Goal: Task Accomplishment & Management: Complete application form

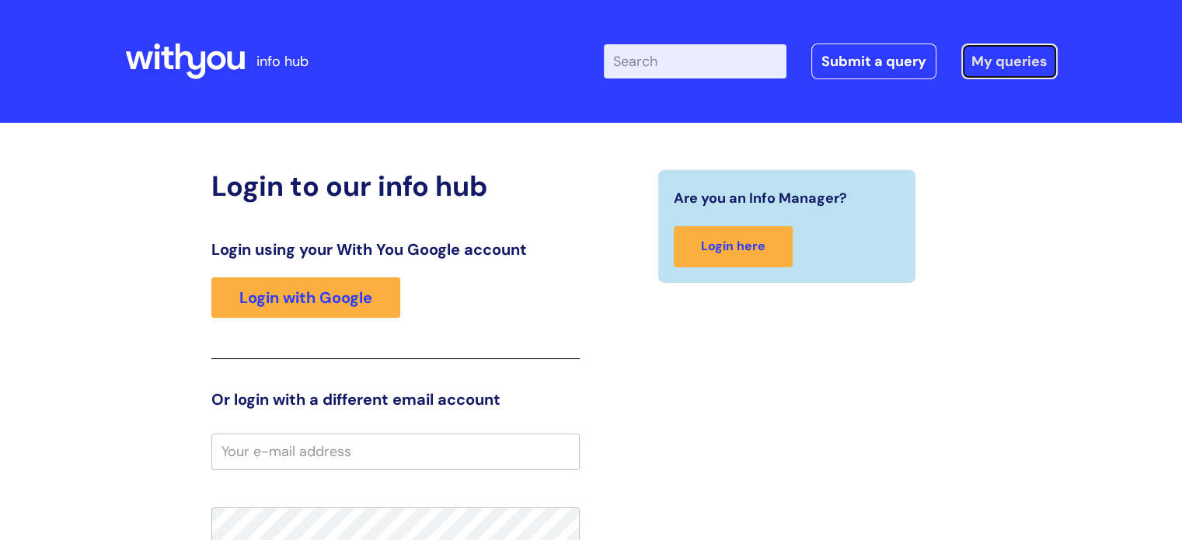
click at [1004, 67] on link "My queries" at bounding box center [1009, 62] width 96 height 36
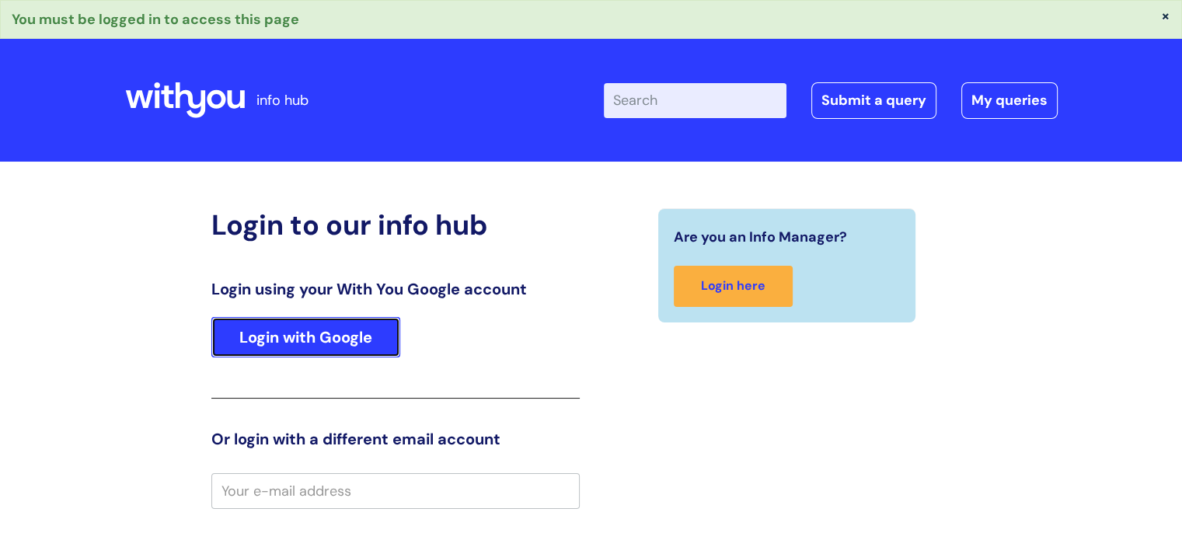
click at [284, 347] on link "Login with Google" at bounding box center [305, 337] width 189 height 40
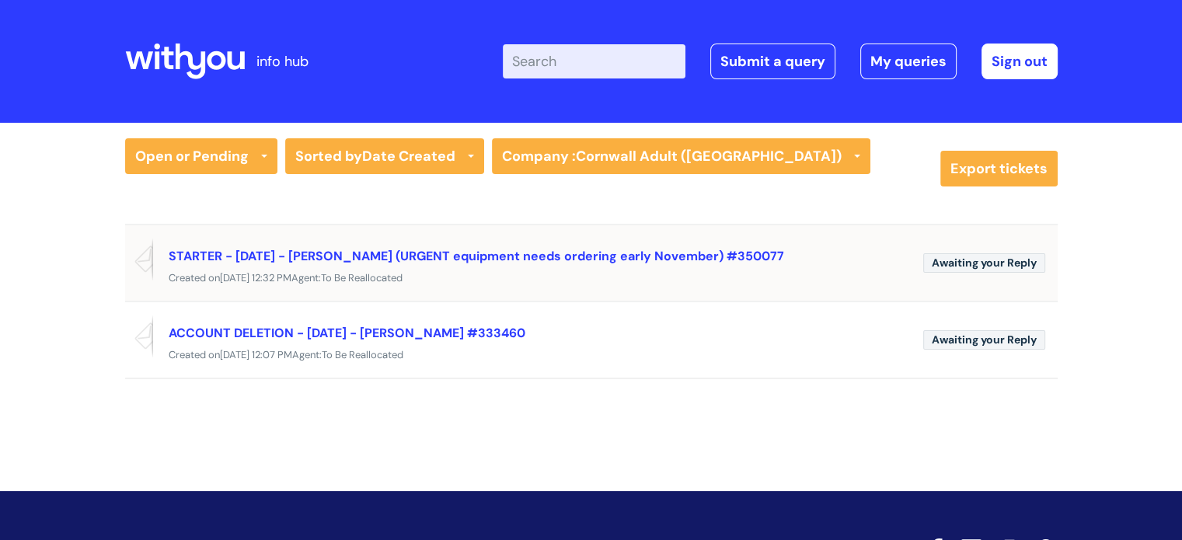
click at [973, 266] on span "Awaiting your Reply" at bounding box center [984, 262] width 122 height 19
click at [227, 256] on link "STARTER - 17/11/2025 - Lucy Maiklem (URGENT equipment needs ordering early Nove…" at bounding box center [476, 256] width 615 height 16
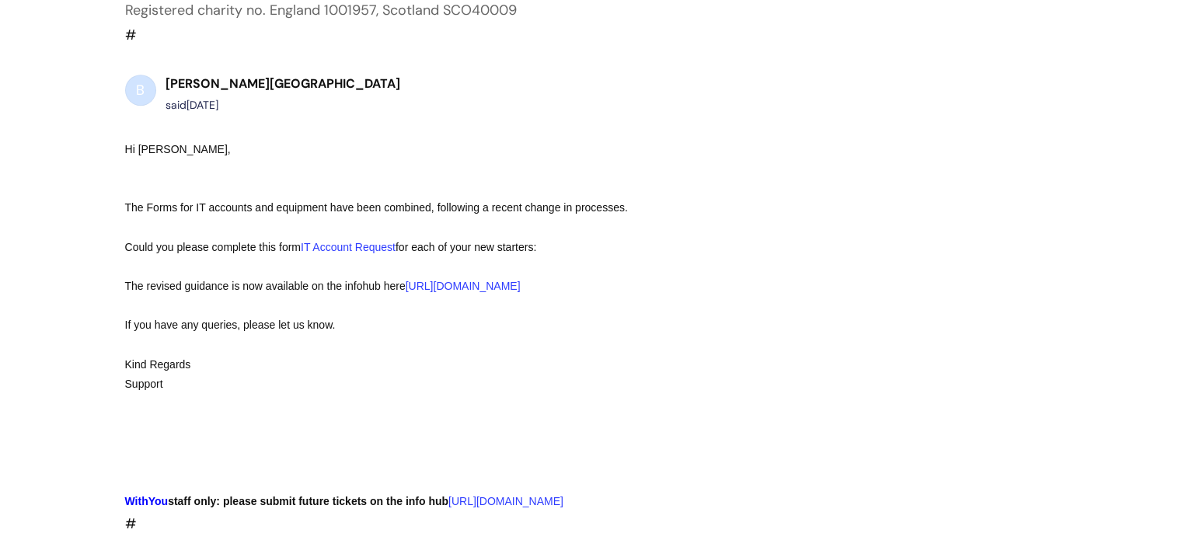
scroll to position [1096, 0]
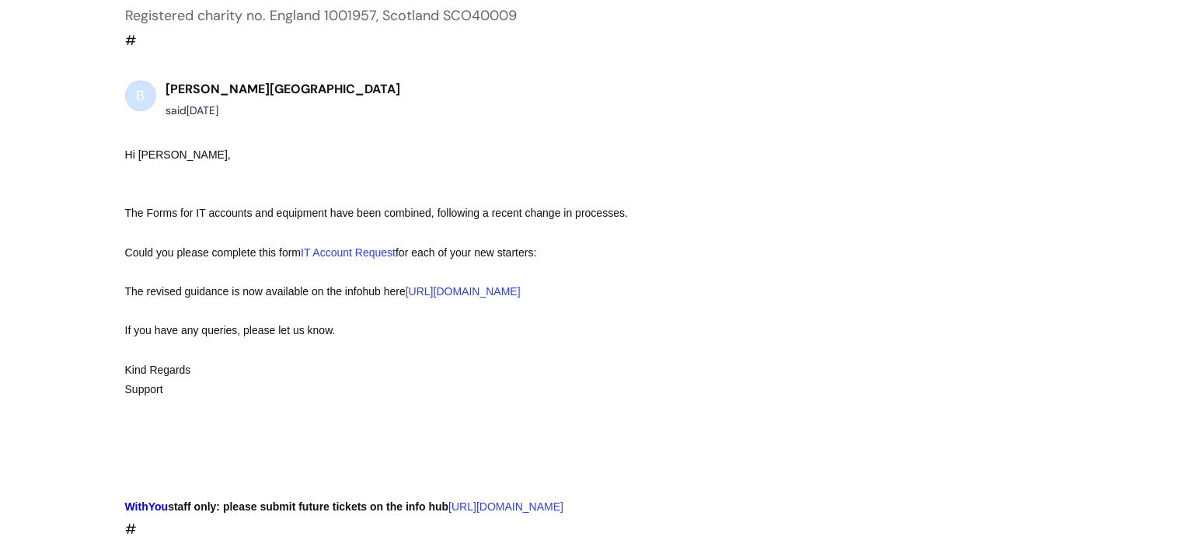
drag, startPoint x: 1189, startPoint y: 434, endPoint x: 1162, endPoint y: 342, distance: 95.4
click at [329, 246] on link "IT Account Request" at bounding box center [348, 252] width 95 height 12
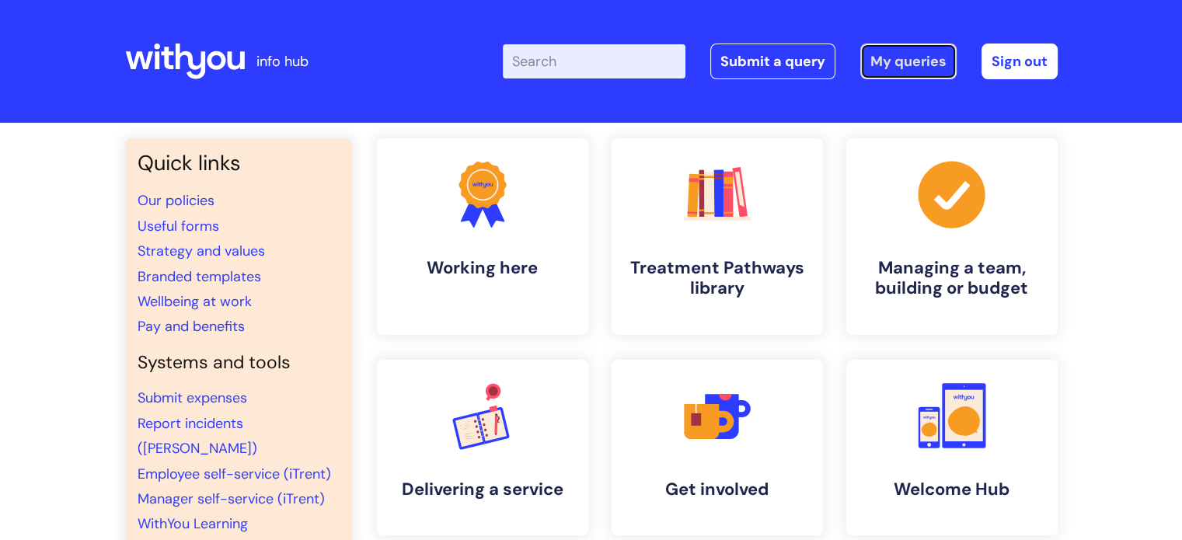
click at [889, 59] on link "My queries" at bounding box center [908, 62] width 96 height 36
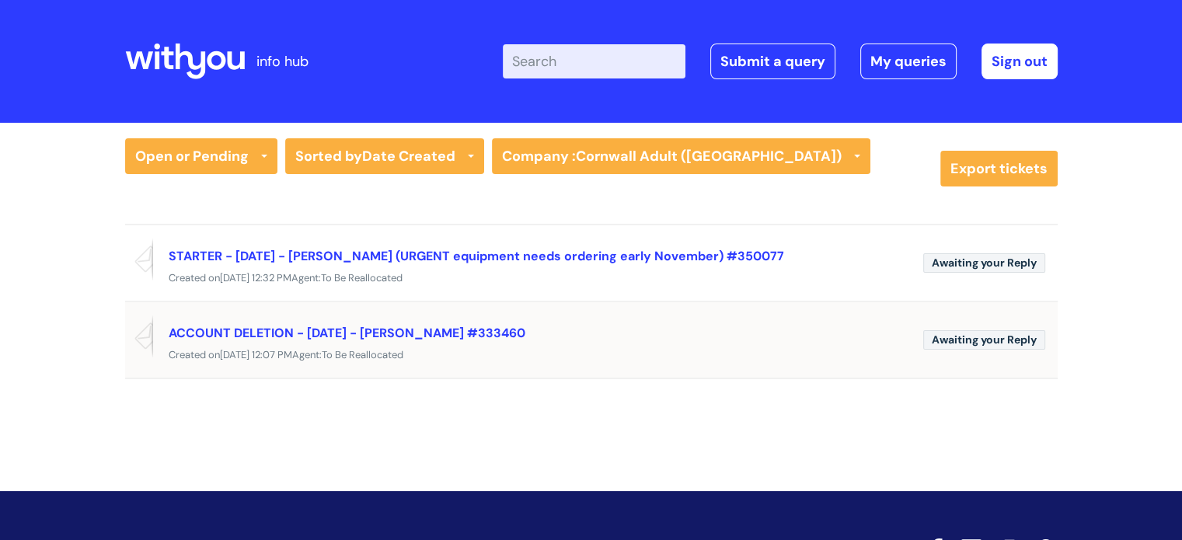
click at [967, 336] on span "Awaiting your Reply" at bounding box center [984, 339] width 122 height 19
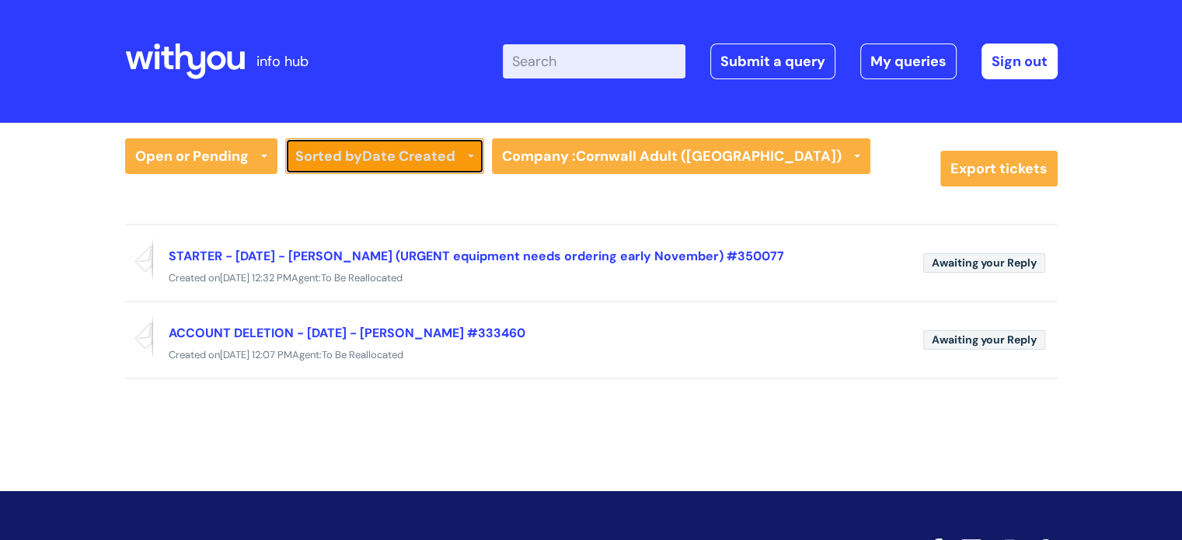
click at [466, 153] on link "Sorted by Date Created" at bounding box center [384, 156] width 199 height 36
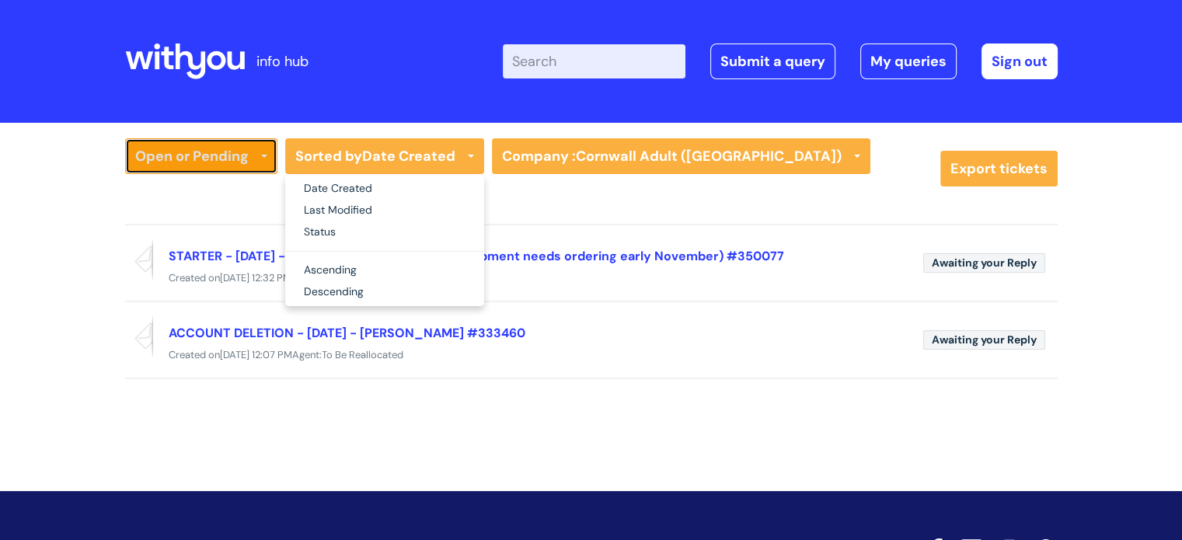
click at [188, 172] on link "Open or Pending" at bounding box center [201, 156] width 152 height 36
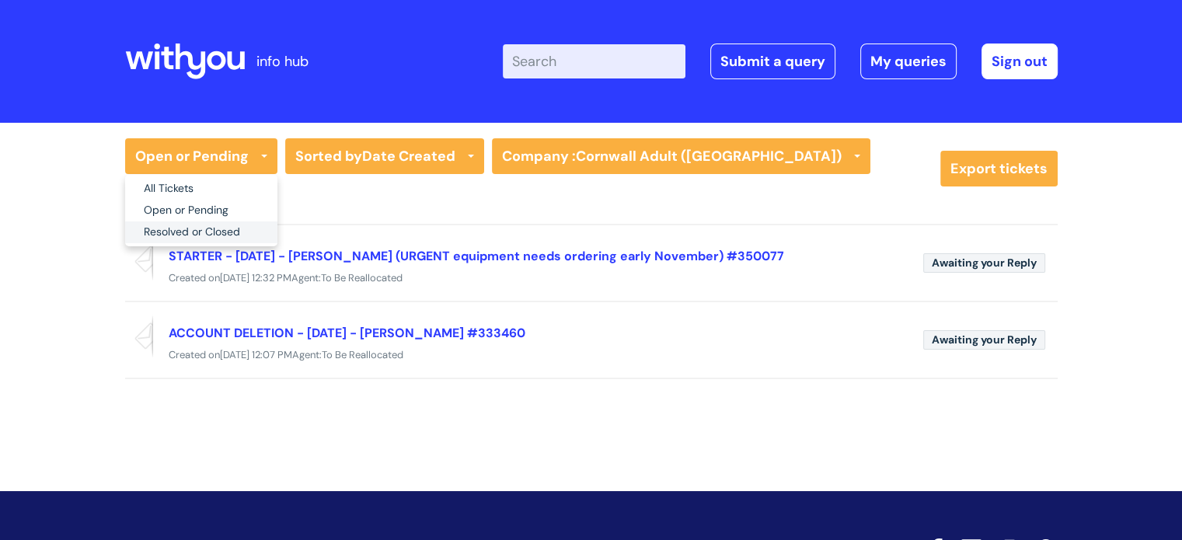
click at [179, 235] on link "Resolved or Closed" at bounding box center [201, 232] width 152 height 22
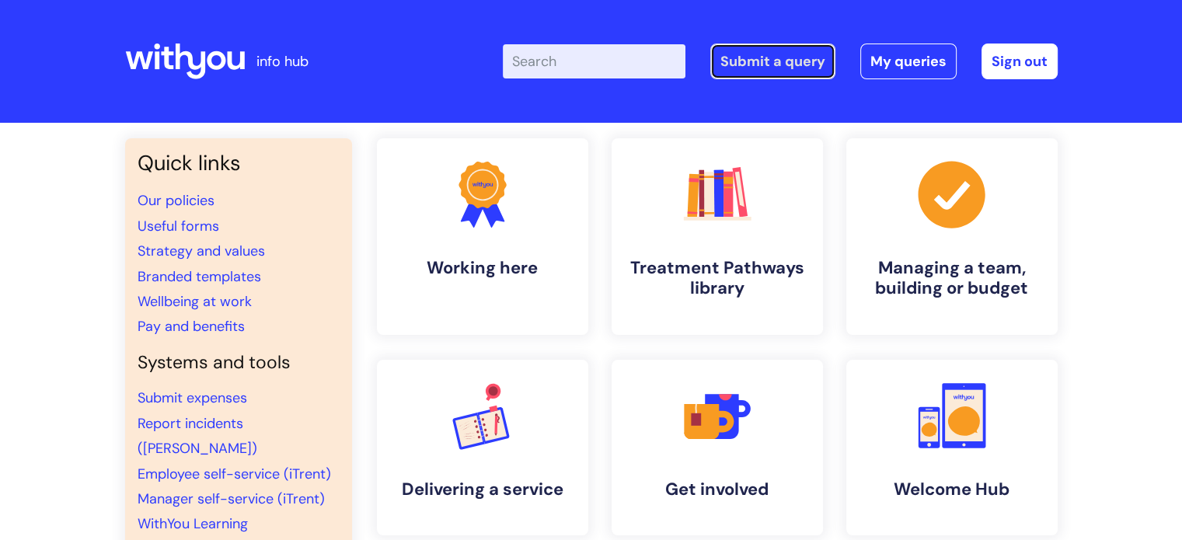
click at [762, 64] on link "Submit a query" at bounding box center [772, 62] width 125 height 36
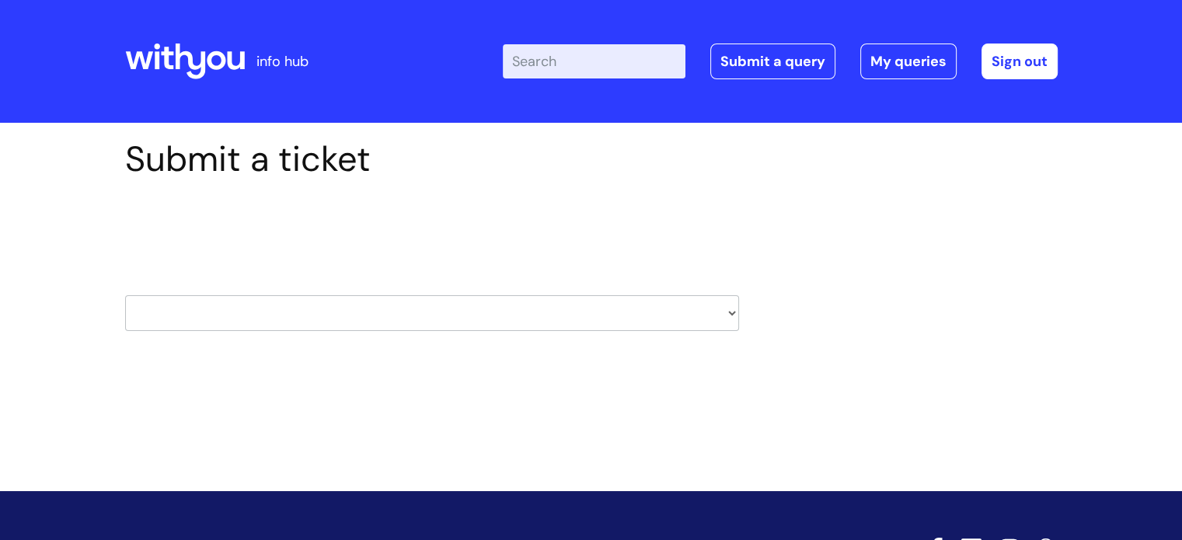
click at [725, 308] on select "HR / People IT and Support Clinical Drug Alerts Finance Accounts Data Support T…" at bounding box center [432, 313] width 614 height 36
select select "it_and_support"
click at [125, 295] on select "HR / People IT and Support Clinical Drug Alerts Finance Accounts Data Support T…" at bounding box center [432, 313] width 614 height 36
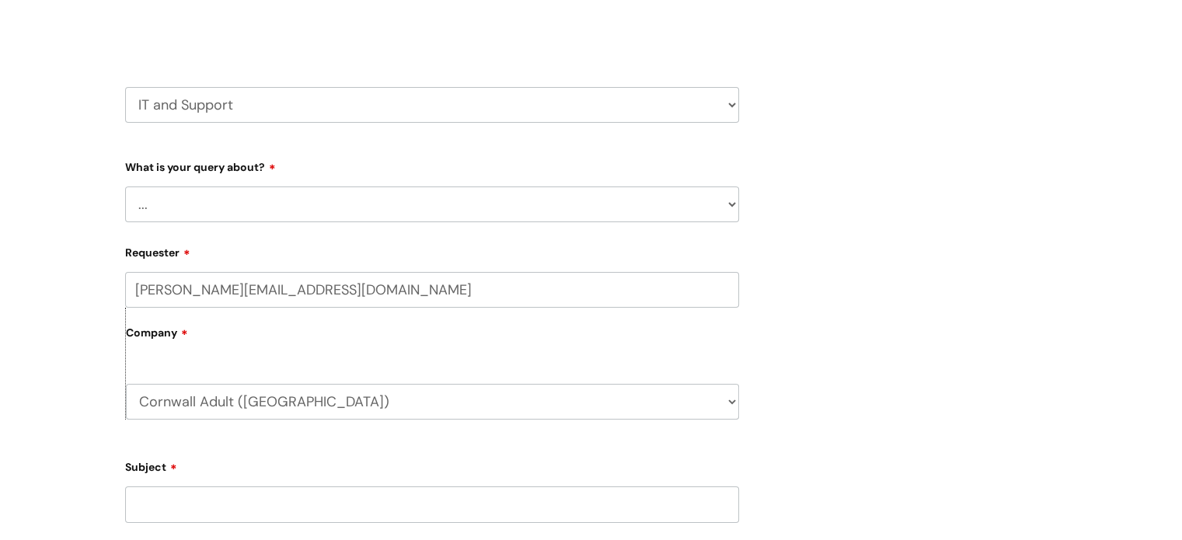
scroll to position [214, 0]
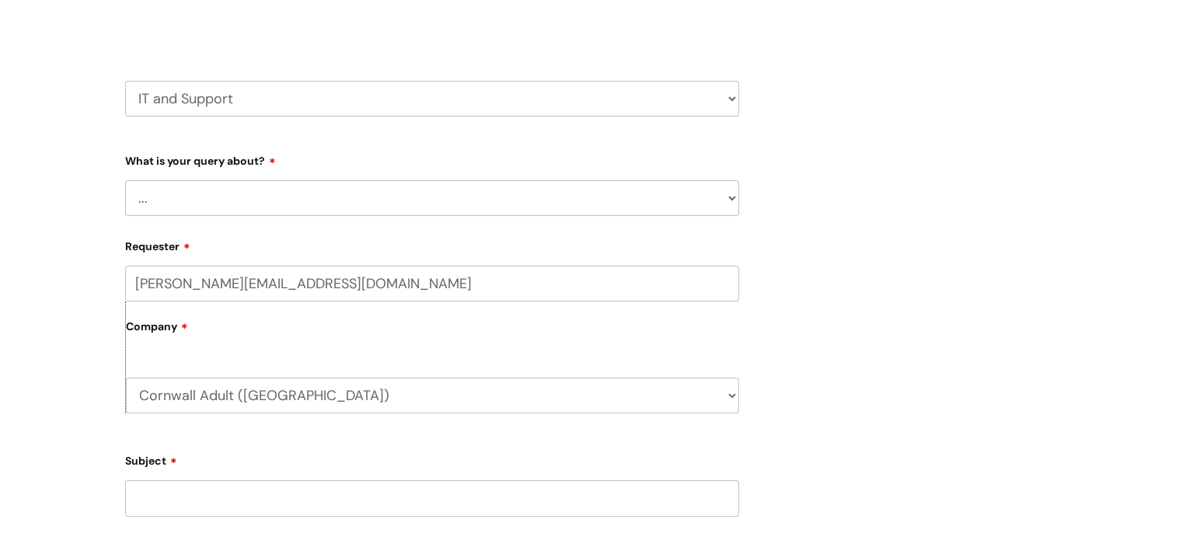
click at [1181, 273] on html "info hub Enter your search term here... Search Submit a query My queries Welcom…" at bounding box center [591, 56] width 1182 height 540
click at [730, 198] on select "... Mobile Phone Reset & MFA Accounts, Starters and Leavers IT Hardware issue I…" at bounding box center [432, 198] width 614 height 36
select select "Accounts, Starters and Leavers"
click at [125, 180] on select "... Mobile Phone Reset & MFA Accounts, Starters and Leavers IT Hardware issue I…" at bounding box center [432, 198] width 614 height 36
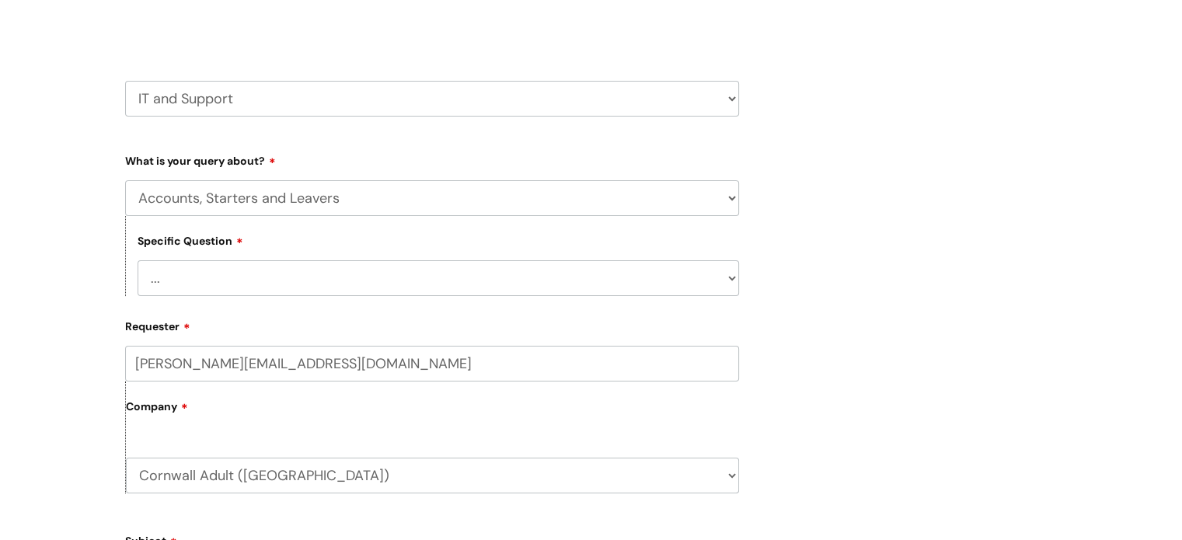
click at [732, 277] on select "... I have a new starter I have a leaver I need to make a change to an account …" at bounding box center [438, 278] width 601 height 36
select select "I need to make a change to an account"
click at [138, 260] on select "... I have a new starter I have a leaver I need to make a change to an account …" at bounding box center [438, 278] width 601 height 36
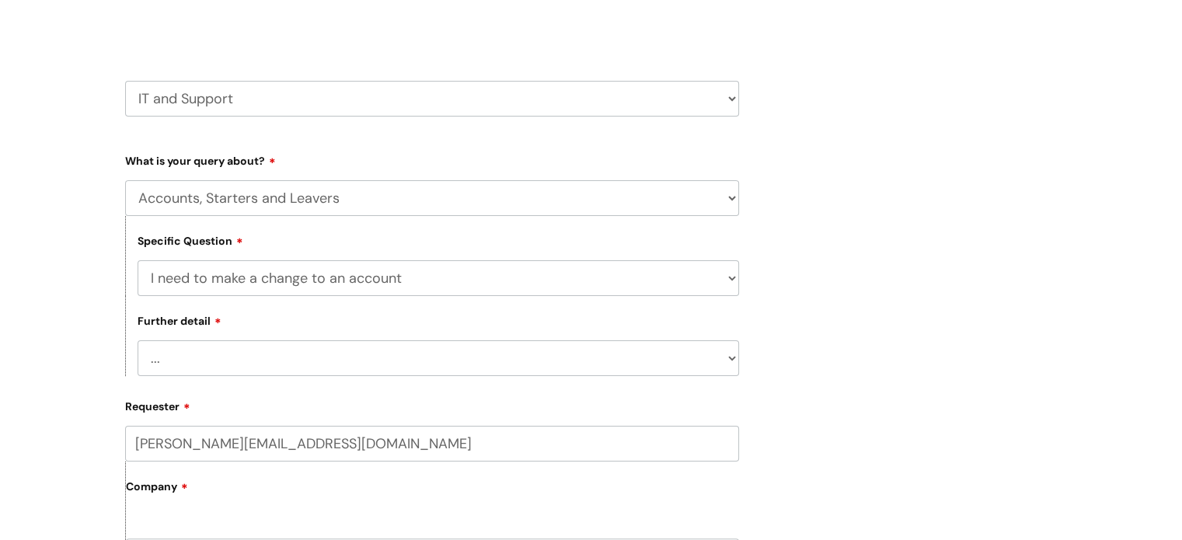
click at [731, 89] on select "HR / People IT and Support Clinical Drug Alerts Finance Accounts Data Support T…" at bounding box center [432, 99] width 614 height 36
click at [125, 81] on select "HR / People IT and Support Clinical Drug Alerts Finance Accounts Data Support T…" at bounding box center [432, 99] width 614 height 36
click at [731, 195] on select "... Mobile Phone Reset & MFA Accounts, Starters and Leavers IT Hardware issue I…" at bounding box center [432, 198] width 614 height 36
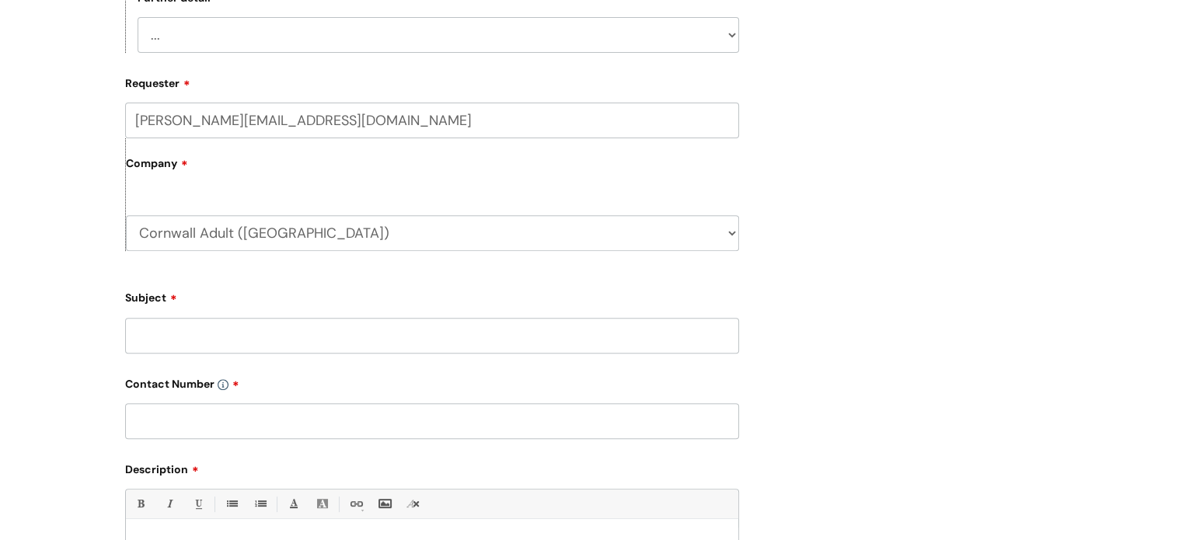
scroll to position [542, 0]
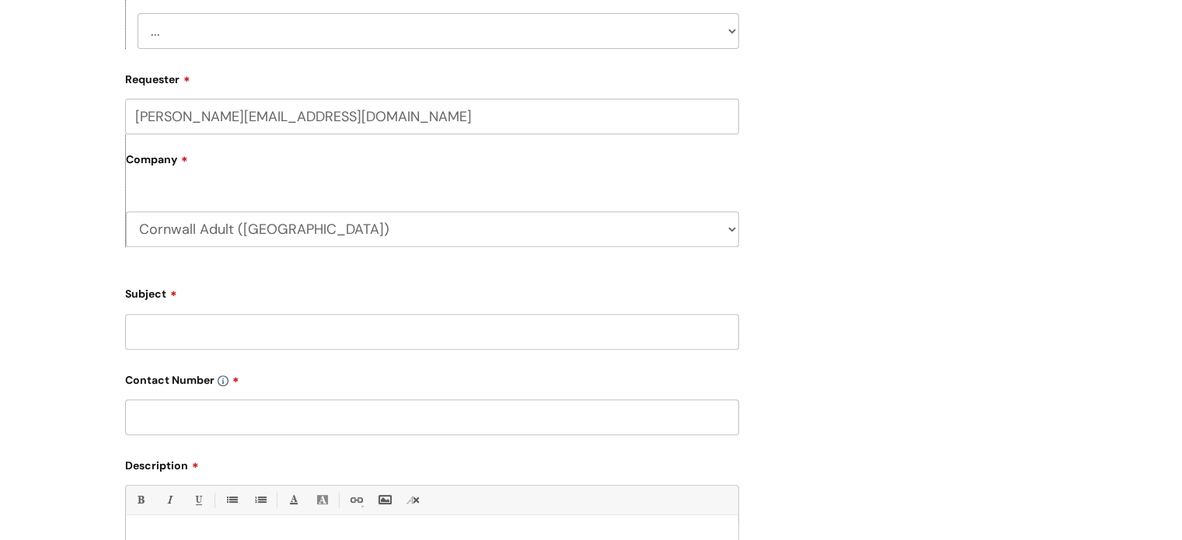
click at [734, 231] on select "Cornwall Adult (Truro) WithYou Current Staff" at bounding box center [432, 229] width 613 height 36
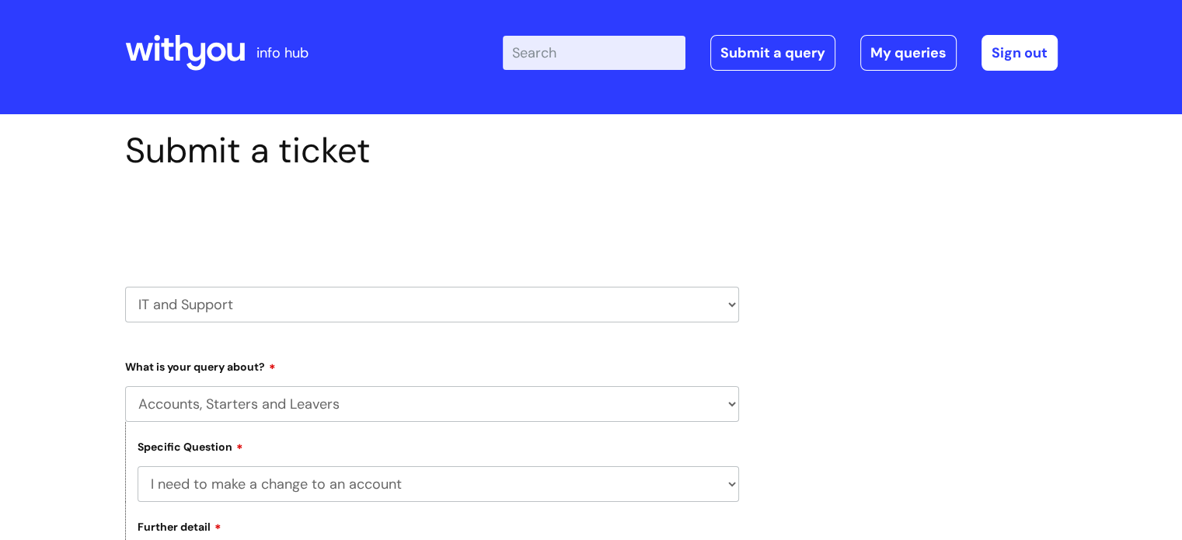
scroll to position [0, 0]
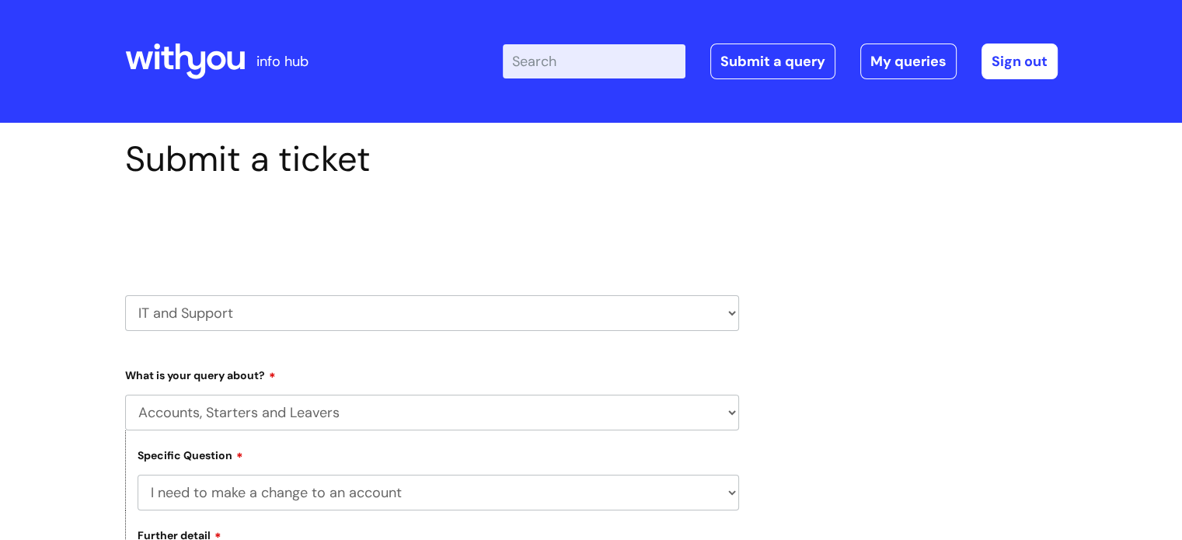
click at [549, 67] on input "Enter your search term here..." at bounding box center [594, 61] width 183 height 34
type input "ITRENT"
click button "Search" at bounding box center [0, 0] width 0 height 0
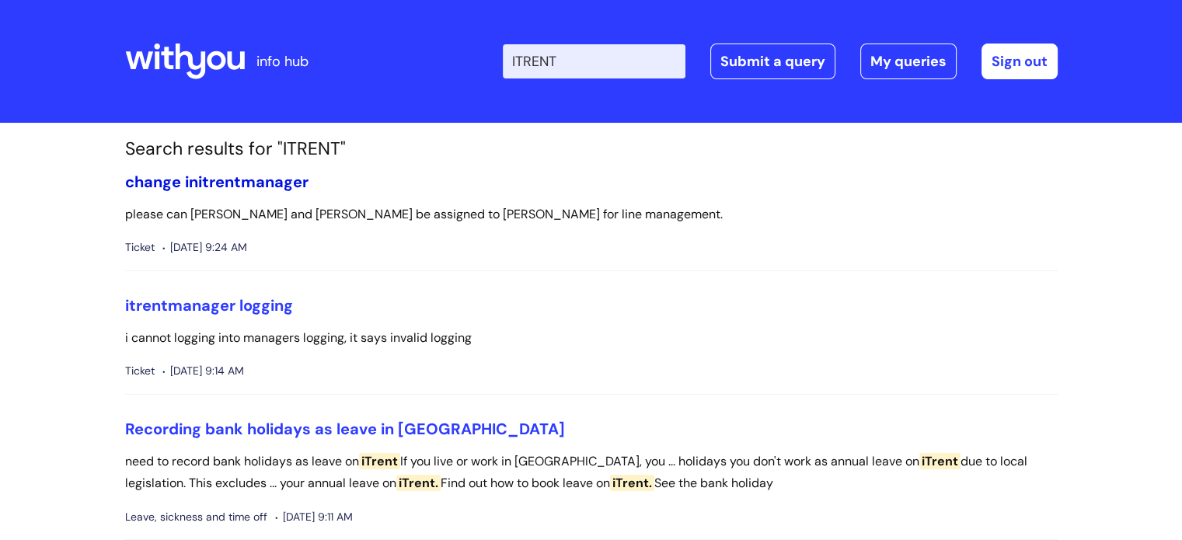
click at [204, 185] on span "itrent" at bounding box center [219, 182] width 43 height 20
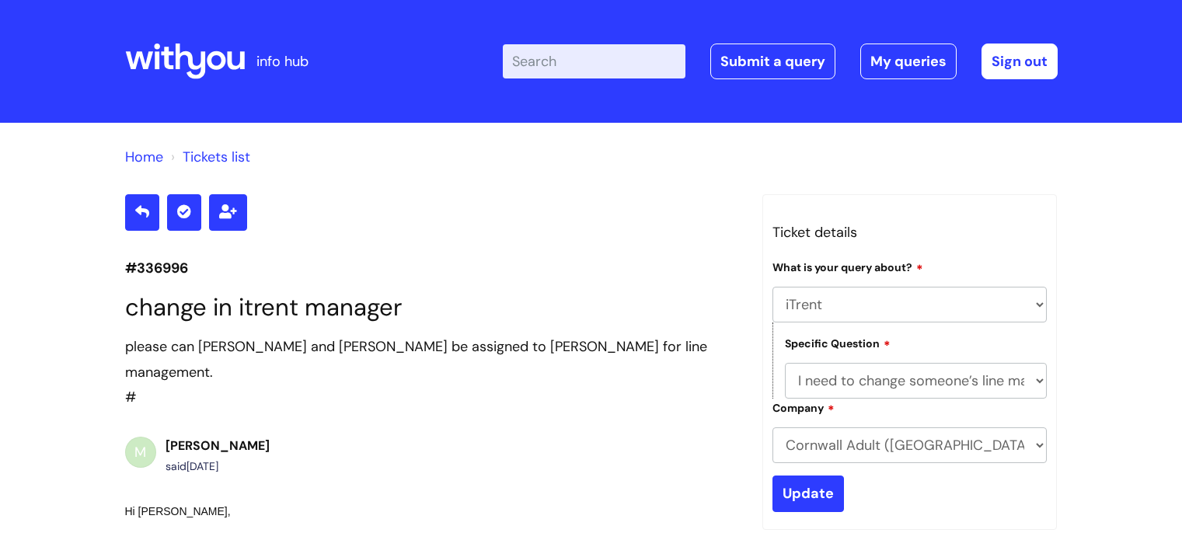
select select "iTrent"
select select "I need to change someone’s line manager"
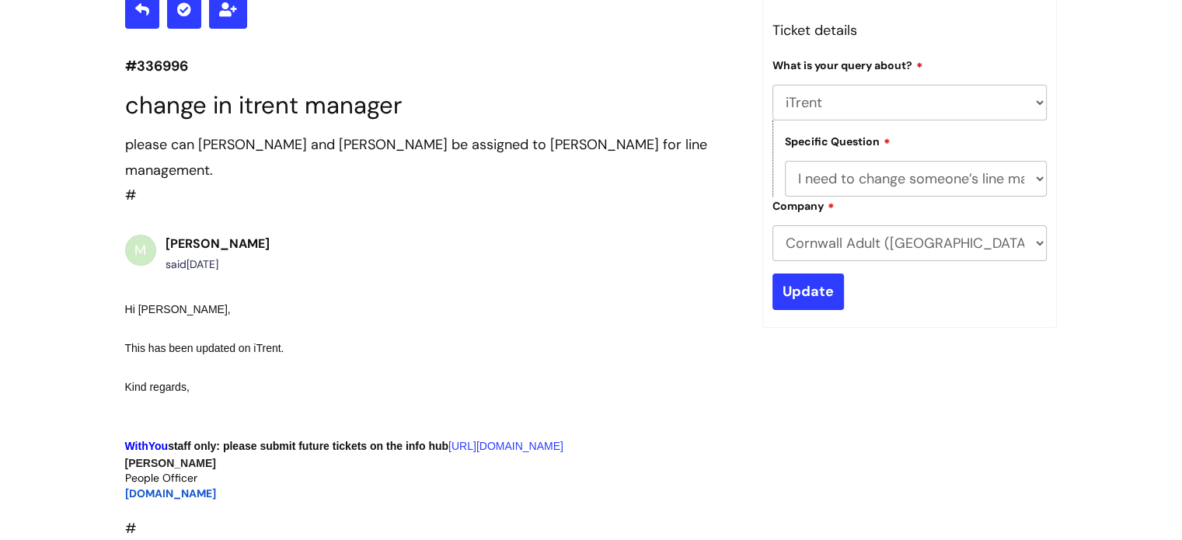
scroll to position [212, 0]
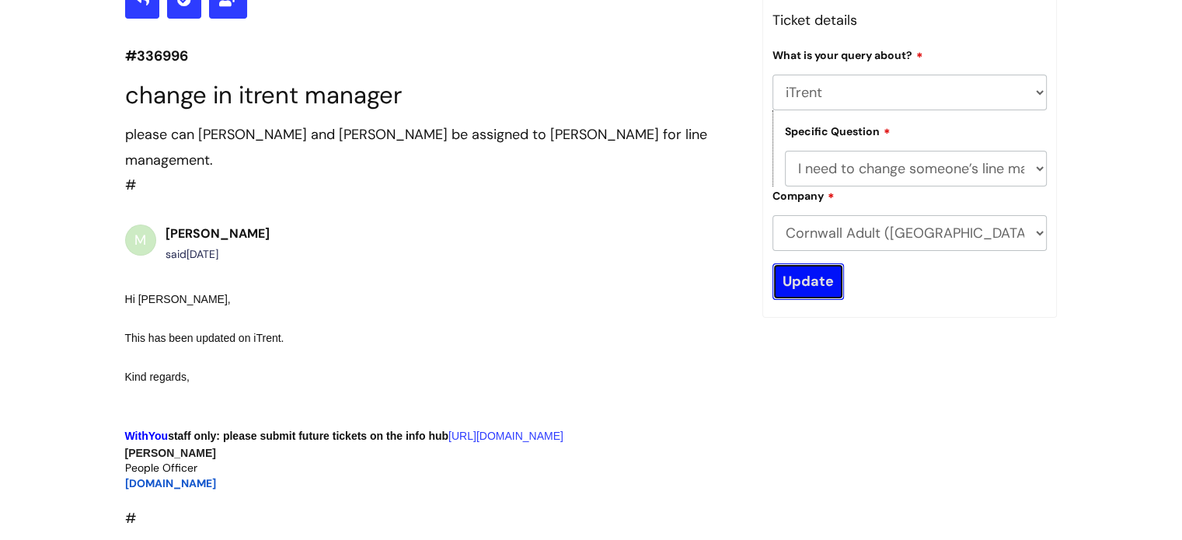
click at [807, 284] on input "Update" at bounding box center [807, 281] width 71 height 36
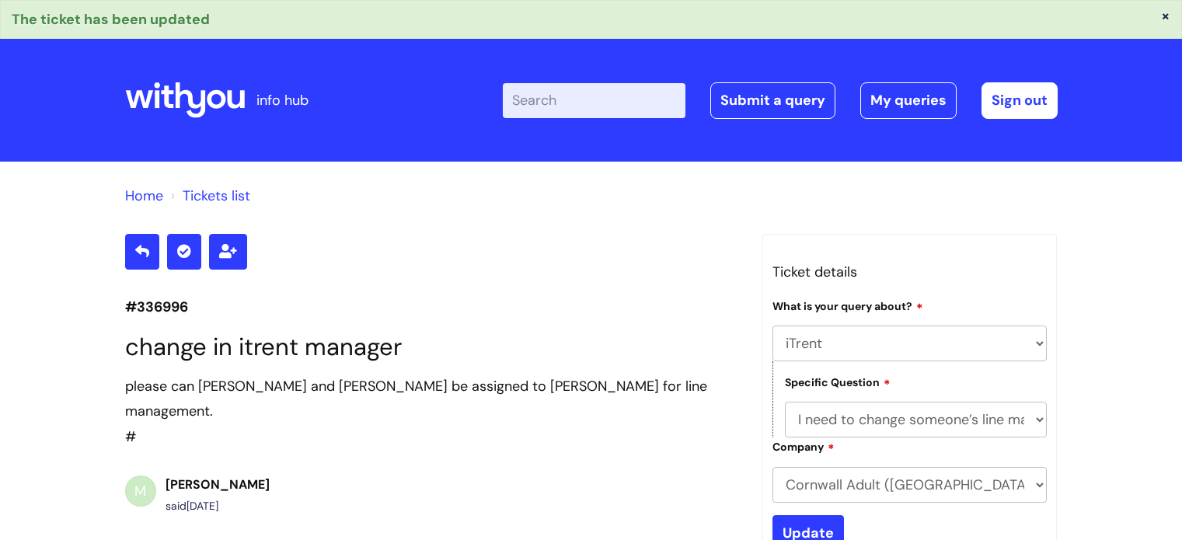
select select "iTrent"
select select "I need to change someone’s line manager"
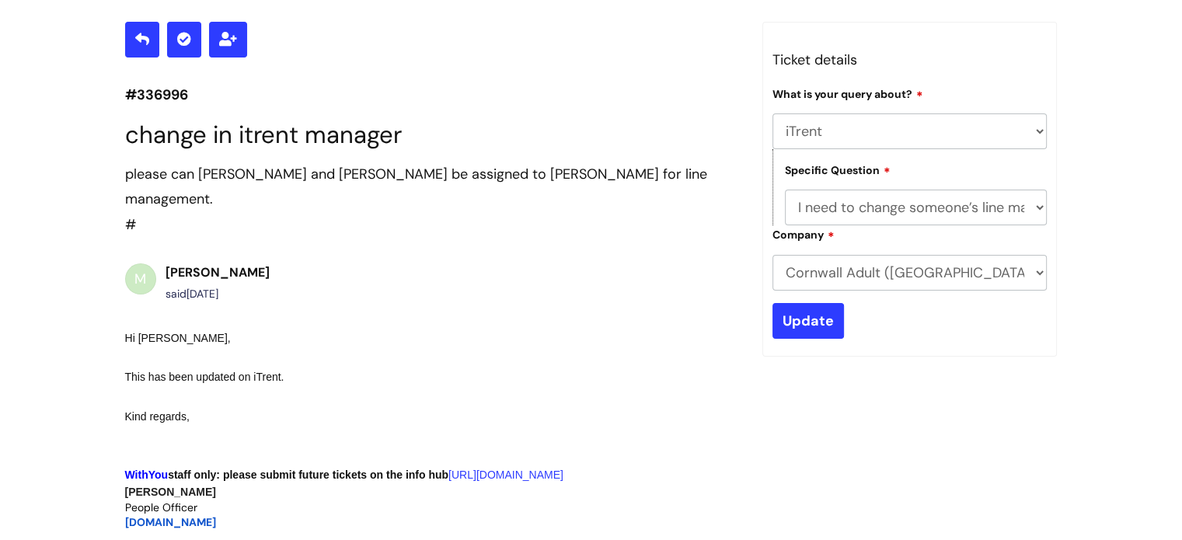
scroll to position [208, 0]
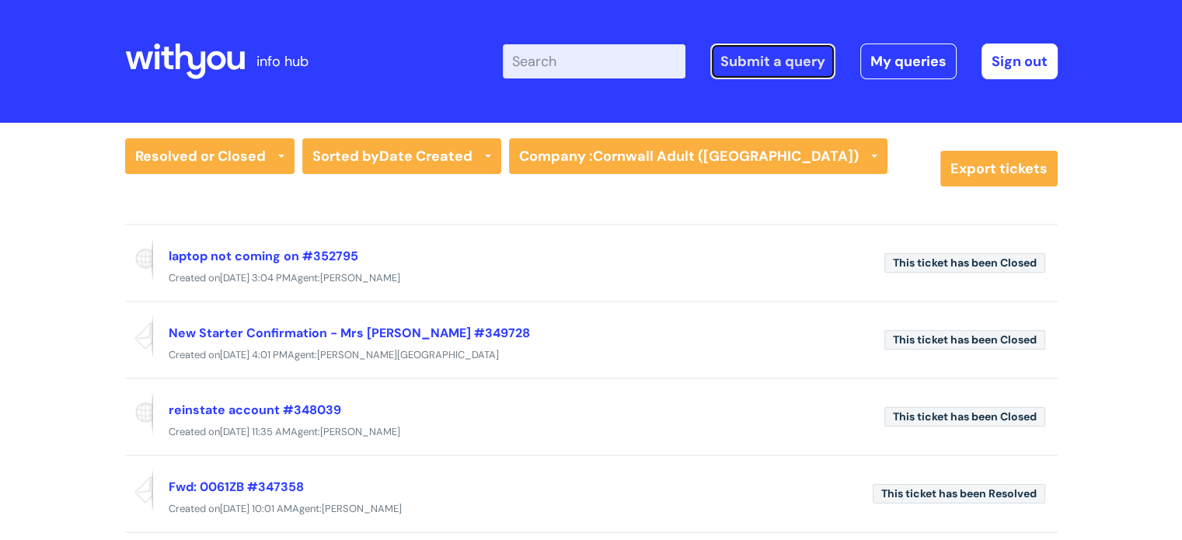
click at [758, 65] on link "Submit a query" at bounding box center [772, 62] width 125 height 36
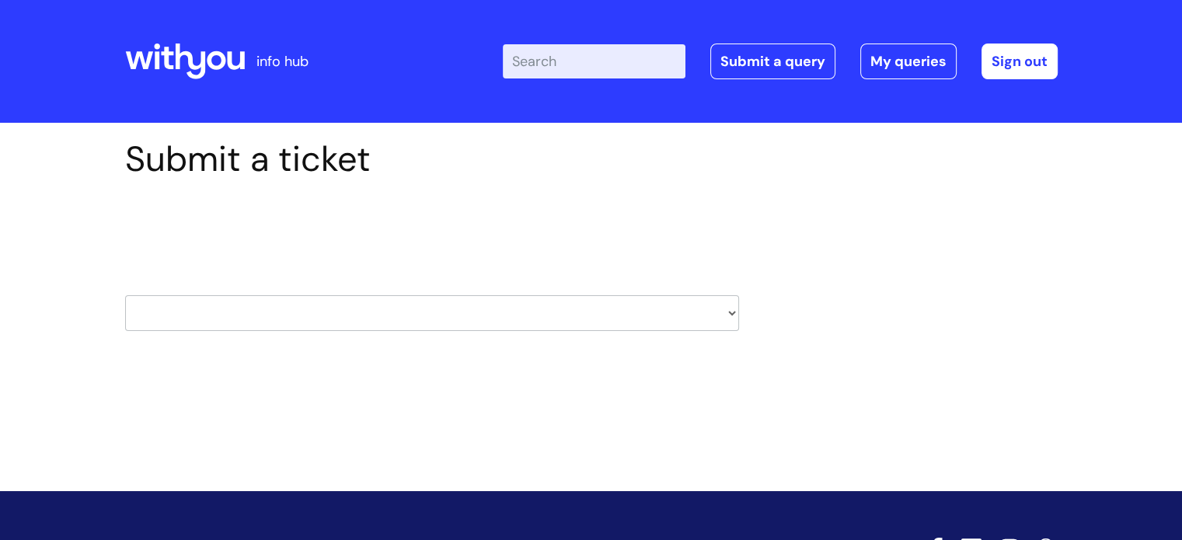
click at [732, 312] on select "HR / People IT and Support Clinical Drug Alerts Finance Accounts Data Support T…" at bounding box center [432, 313] width 614 height 36
select select "it_and_support"
click at [125, 295] on select "HR / People IT and Support Clinical Drug Alerts Finance Accounts Data Support T…" at bounding box center [432, 313] width 614 height 36
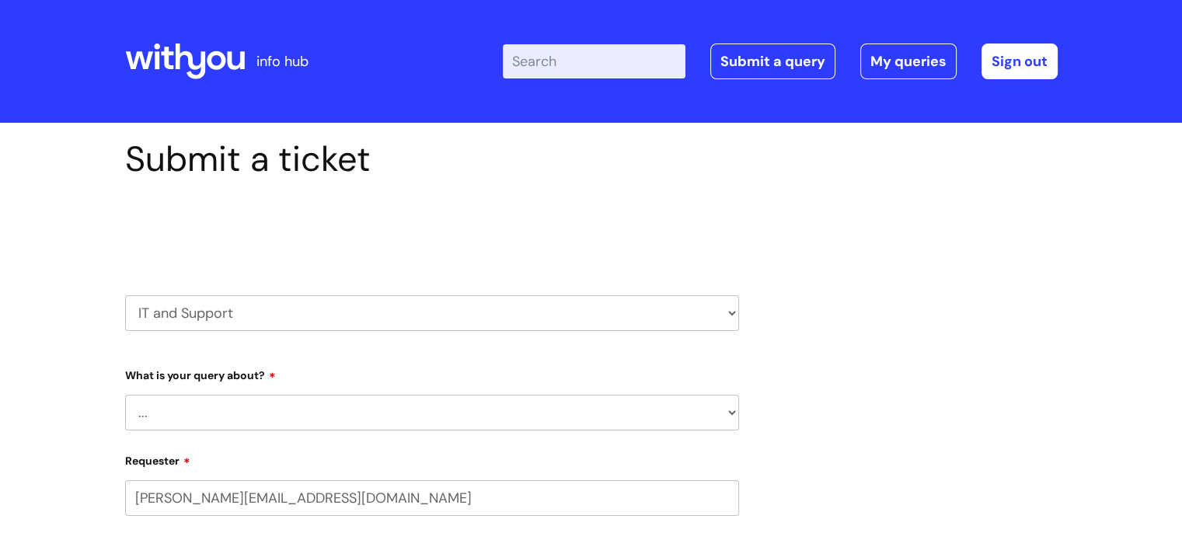
select select "80004286532"
click at [730, 416] on select "... Mobile Phone Reset & MFA Accounts, Starters and Leavers IT Hardware issue I…" at bounding box center [432, 413] width 614 height 36
select select "Accounts, Starters and Leavers"
click at [125, 395] on select "... Mobile Phone Reset & MFA Accounts, Starters and Leavers IT Hardware issue I…" at bounding box center [432, 413] width 614 height 36
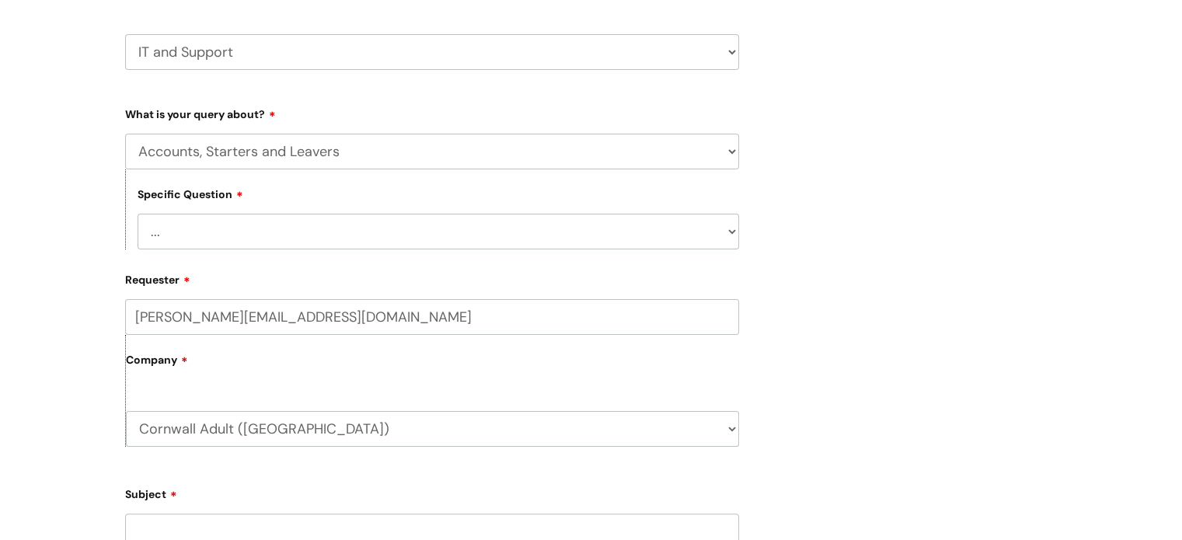
scroll to position [278, 0]
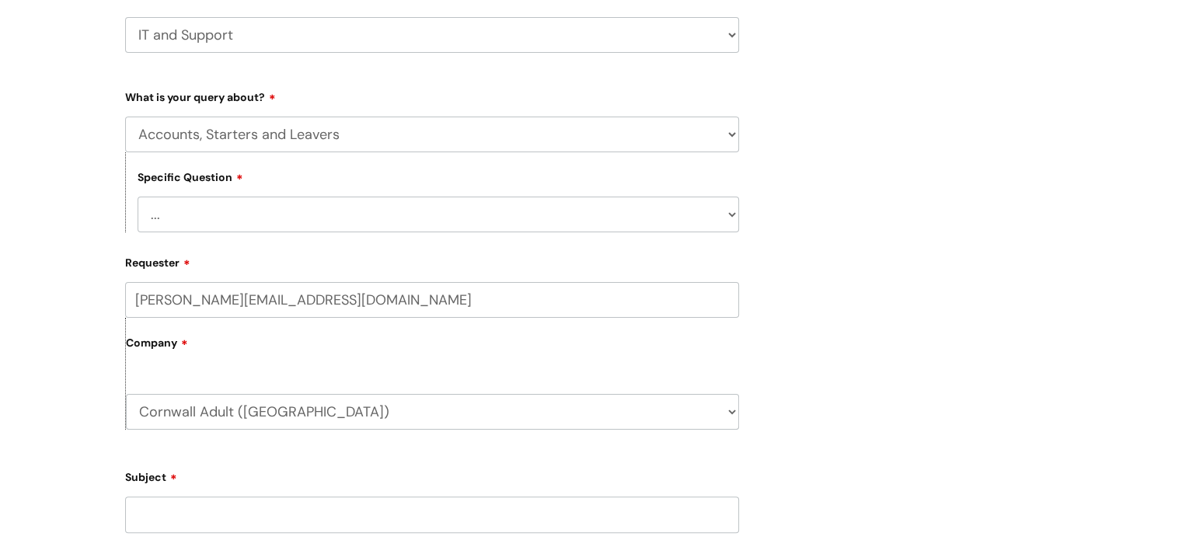
click at [730, 216] on select "... I have a new starter I have a leaver I need to make a change to an account …" at bounding box center [438, 215] width 601 height 36
select select "I need to make a change to an account"
click at [138, 197] on select "... I have a new starter I have a leaver I need to make a change to an account …" at bounding box center [438, 215] width 601 height 36
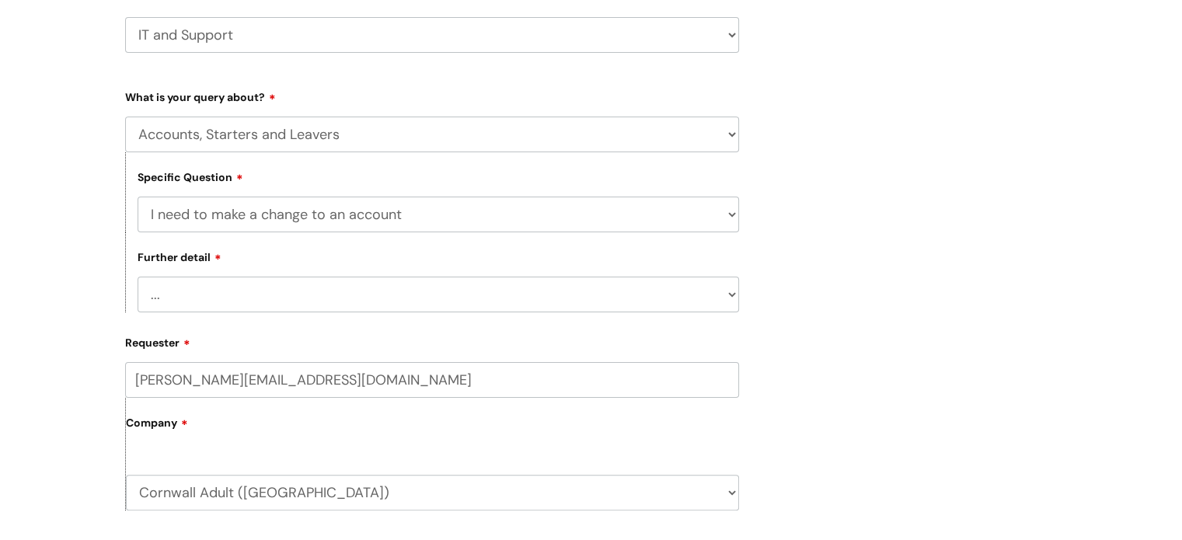
click at [732, 298] on select "... I need to amend the name, details or access of an account I need to reinsta…" at bounding box center [438, 295] width 601 height 36
select select "I need to amend the name, details or access of an account"
click at [138, 277] on select "... I need to amend the name, details or access of an account I need to reinsta…" at bounding box center [438, 295] width 601 height 36
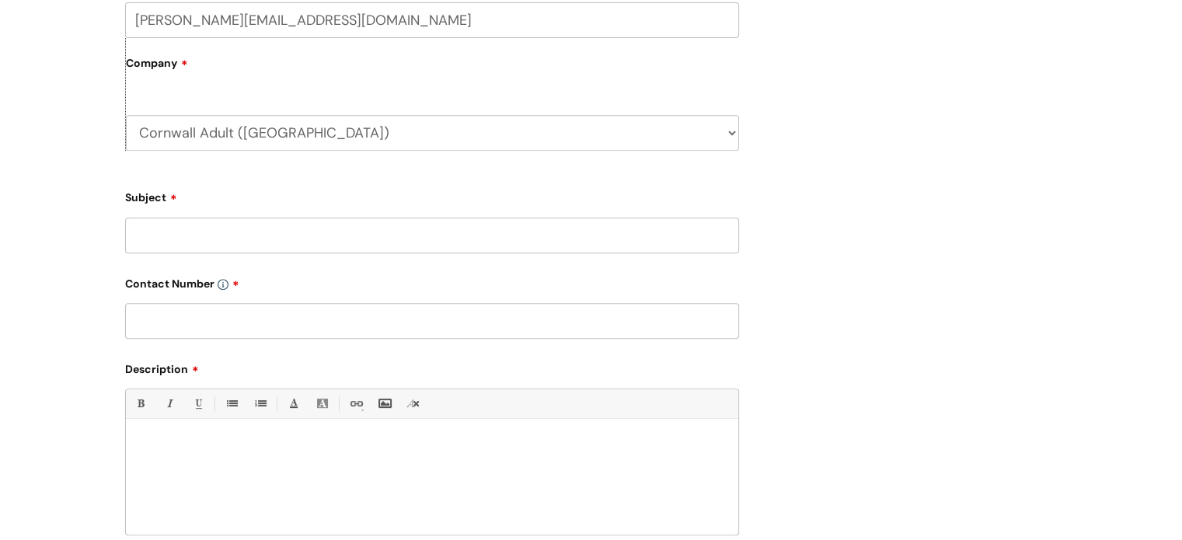
scroll to position [648, 0]
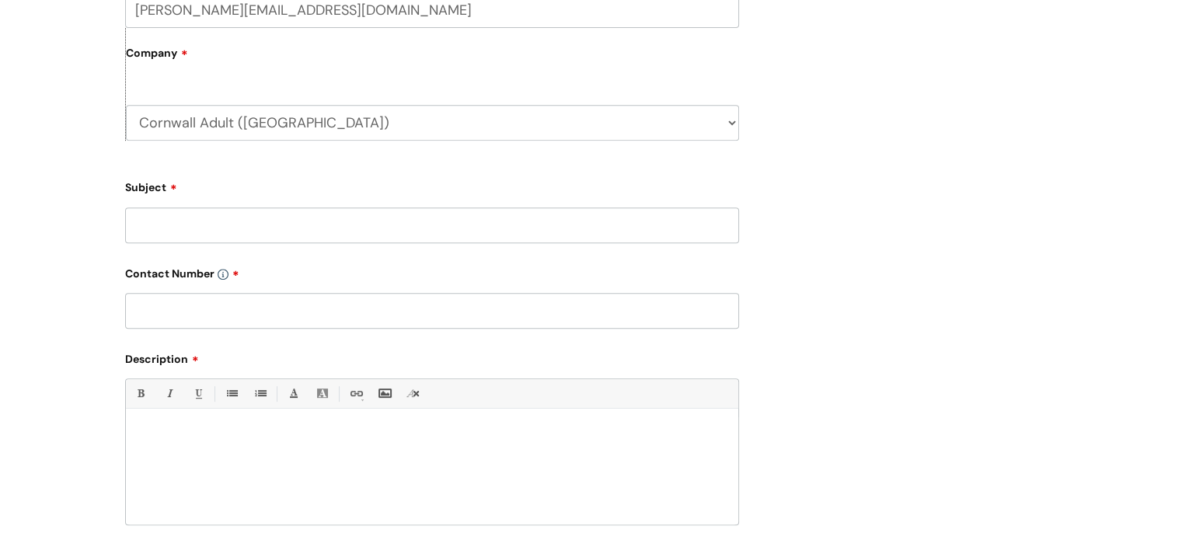
click at [149, 226] on input "Subject" at bounding box center [432, 225] width 614 height 36
type input "ITRENT REASSIGNMENT"
click at [186, 319] on input "text" at bounding box center [432, 311] width 614 height 36
paste input "07581079580"
type input "07581079580"
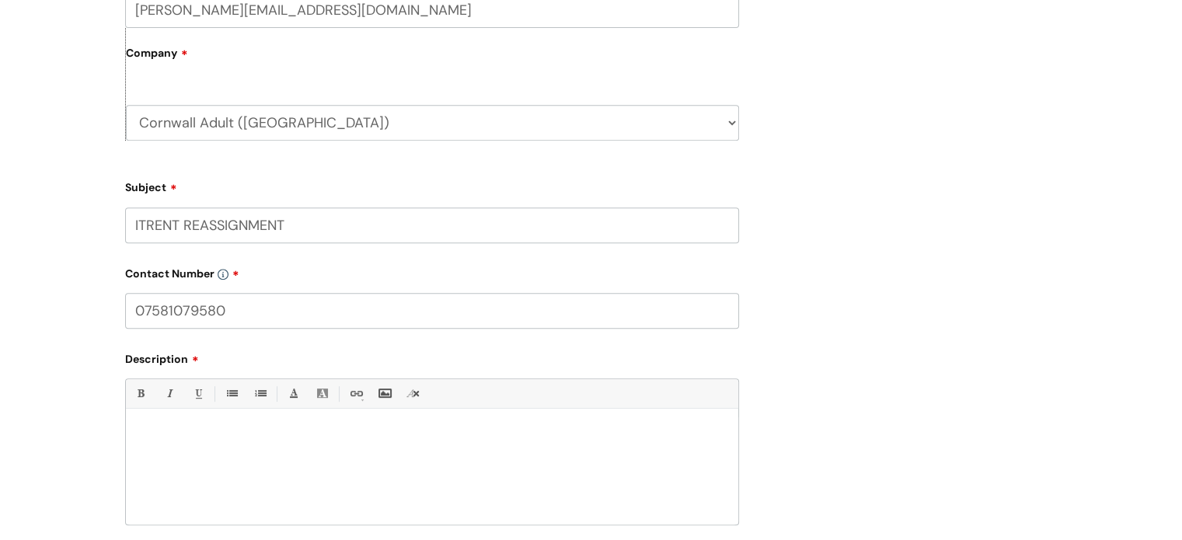
click at [134, 423] on div at bounding box center [432, 470] width 612 height 107
click at [451, 446] on p "please can Racheal willams and Kerrie Letchford be assigned to" at bounding box center [432, 450] width 589 height 14
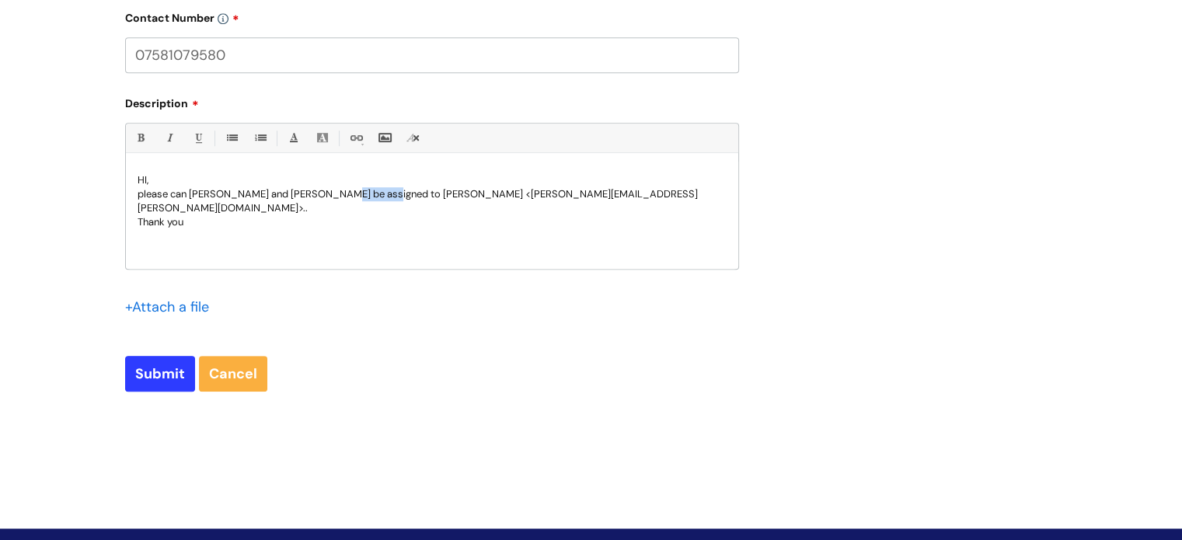
scroll to position [911, 0]
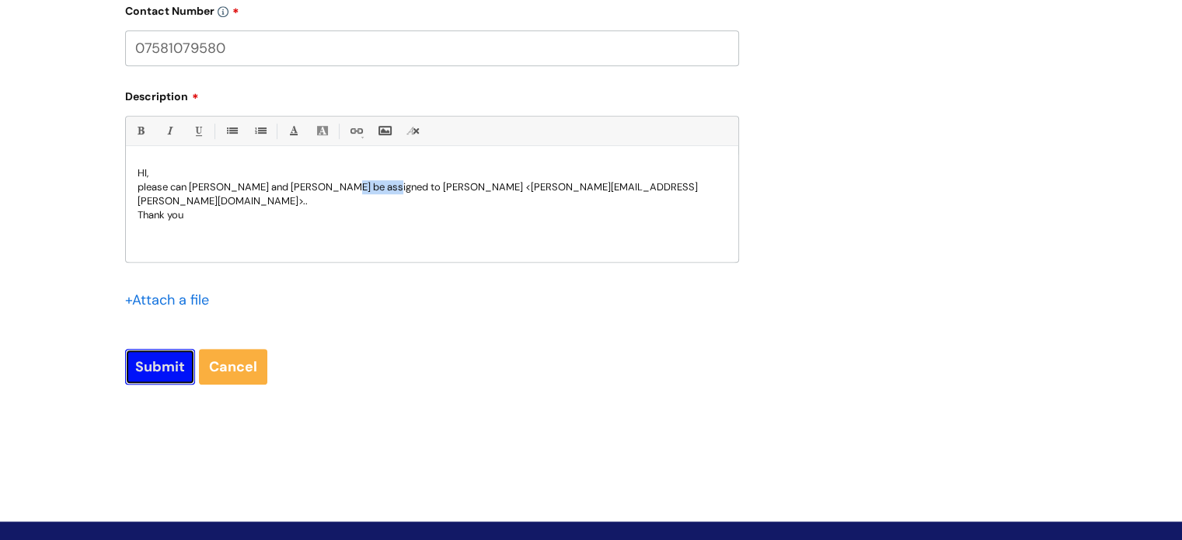
click at [155, 362] on input "Submit" at bounding box center [160, 367] width 70 height 36
type input "Please Wait..."
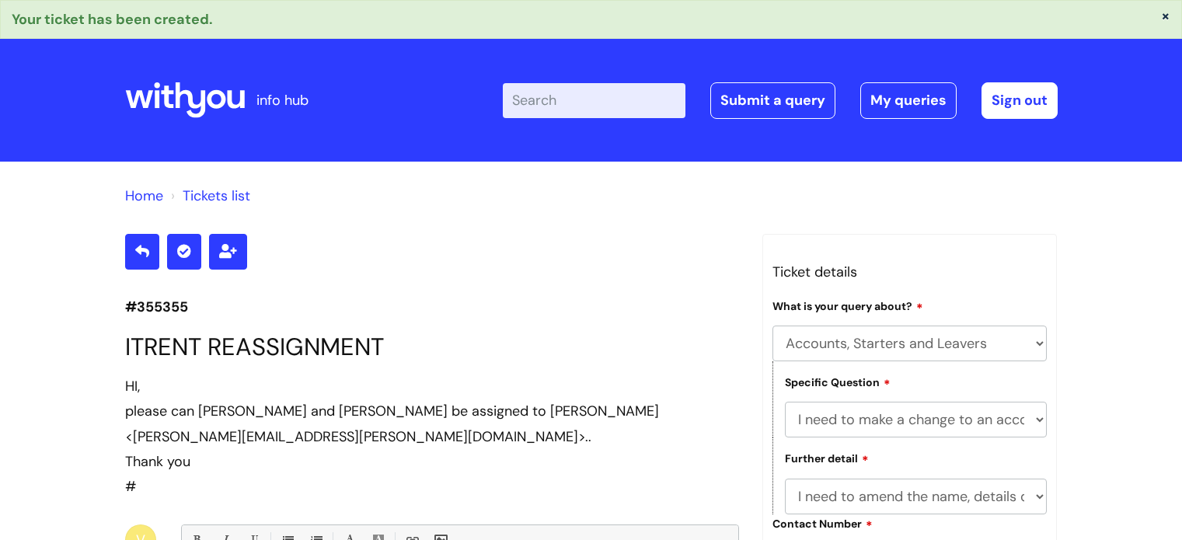
select select "Accounts, Starters and Leavers"
select select "I need to make a change to an account"
select select "I need to amend the name, details or access of an account"
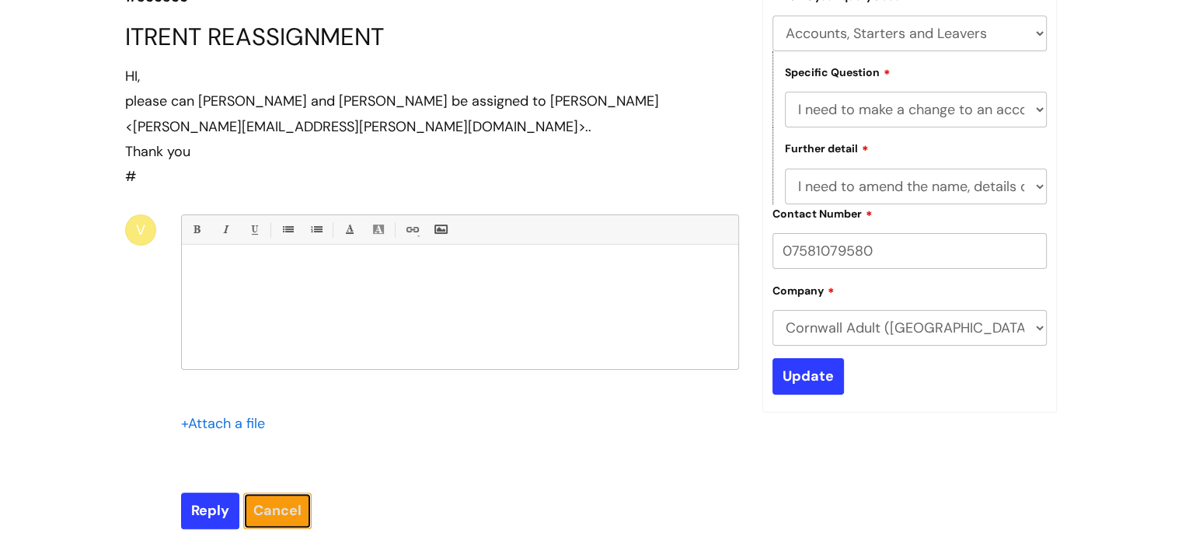
click at [270, 508] on link "Cancel" at bounding box center [277, 511] width 68 height 36
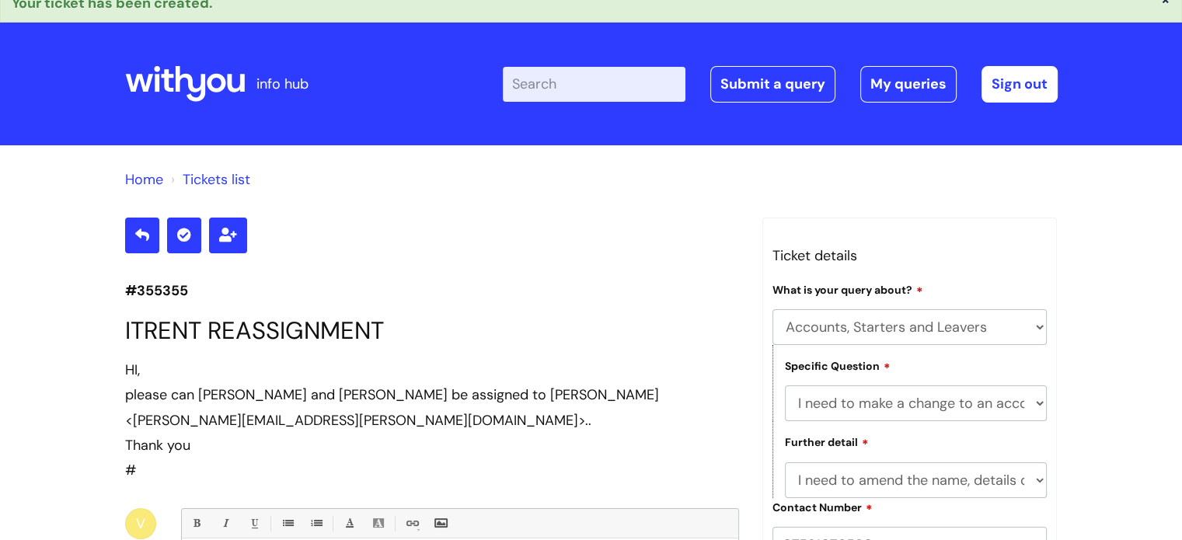
scroll to position [0, 0]
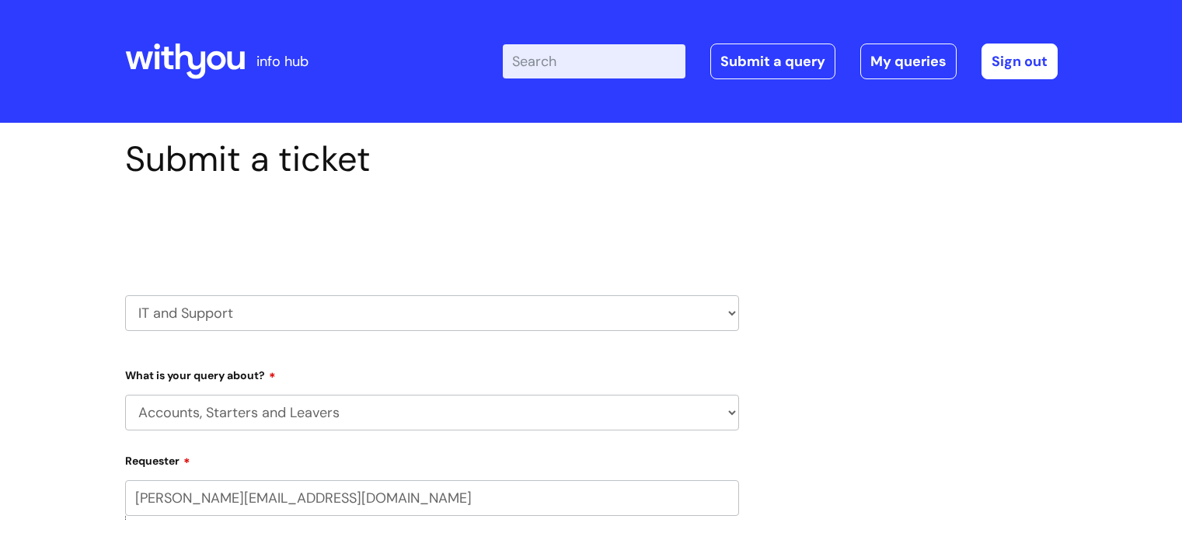
select select "Accounts, Starters and Leavers"
